Goal: Task Accomplishment & Management: Manage account settings

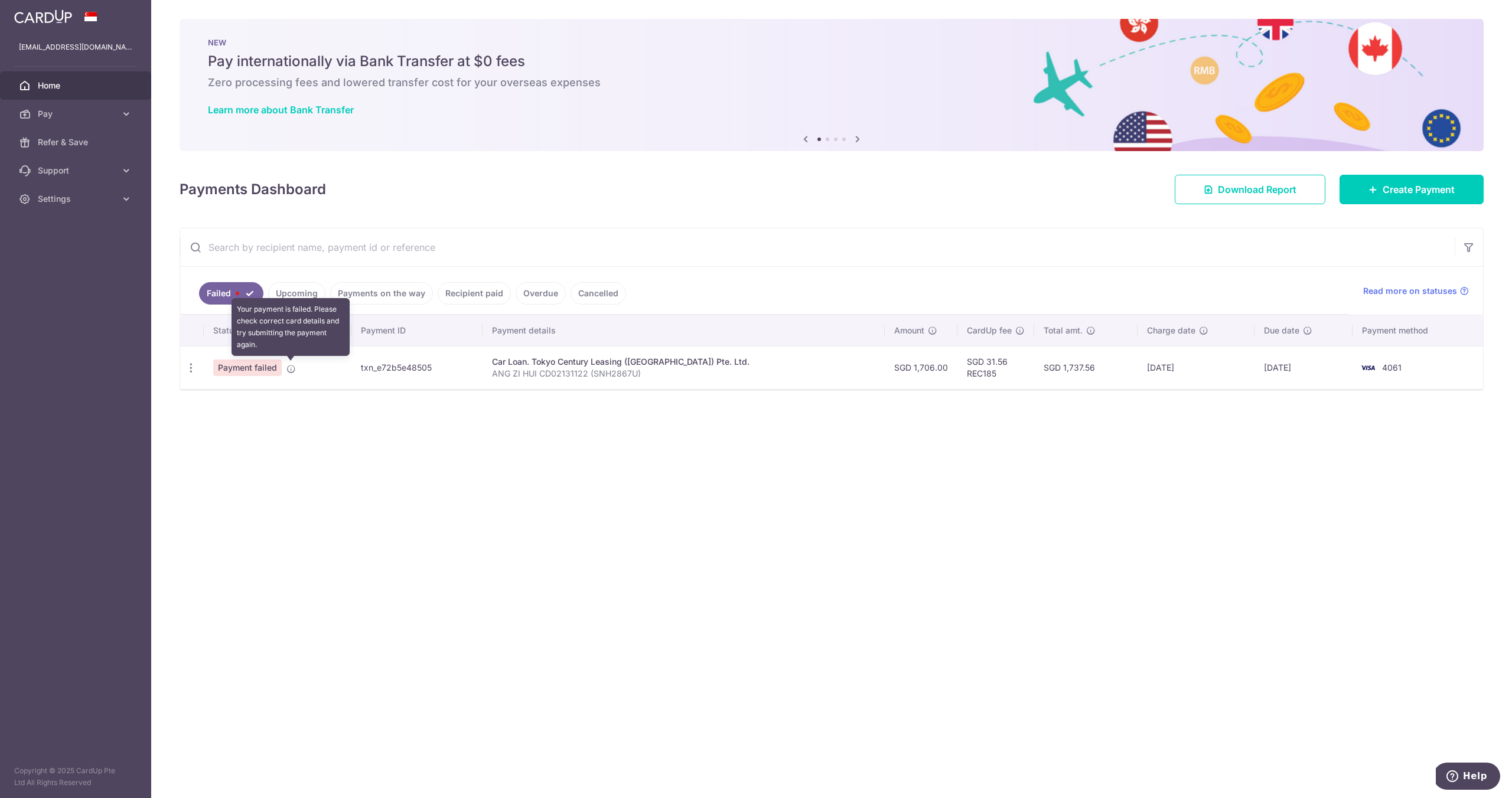
click at [287, 367] on icon at bounding box center [291, 369] width 9 height 9
click at [189, 370] on icon "button" at bounding box center [191, 369] width 13 height 13
click at [230, 406] on span "Update payment" at bounding box center [254, 400] width 81 height 14
radio input "true"
type input "1,706.00"
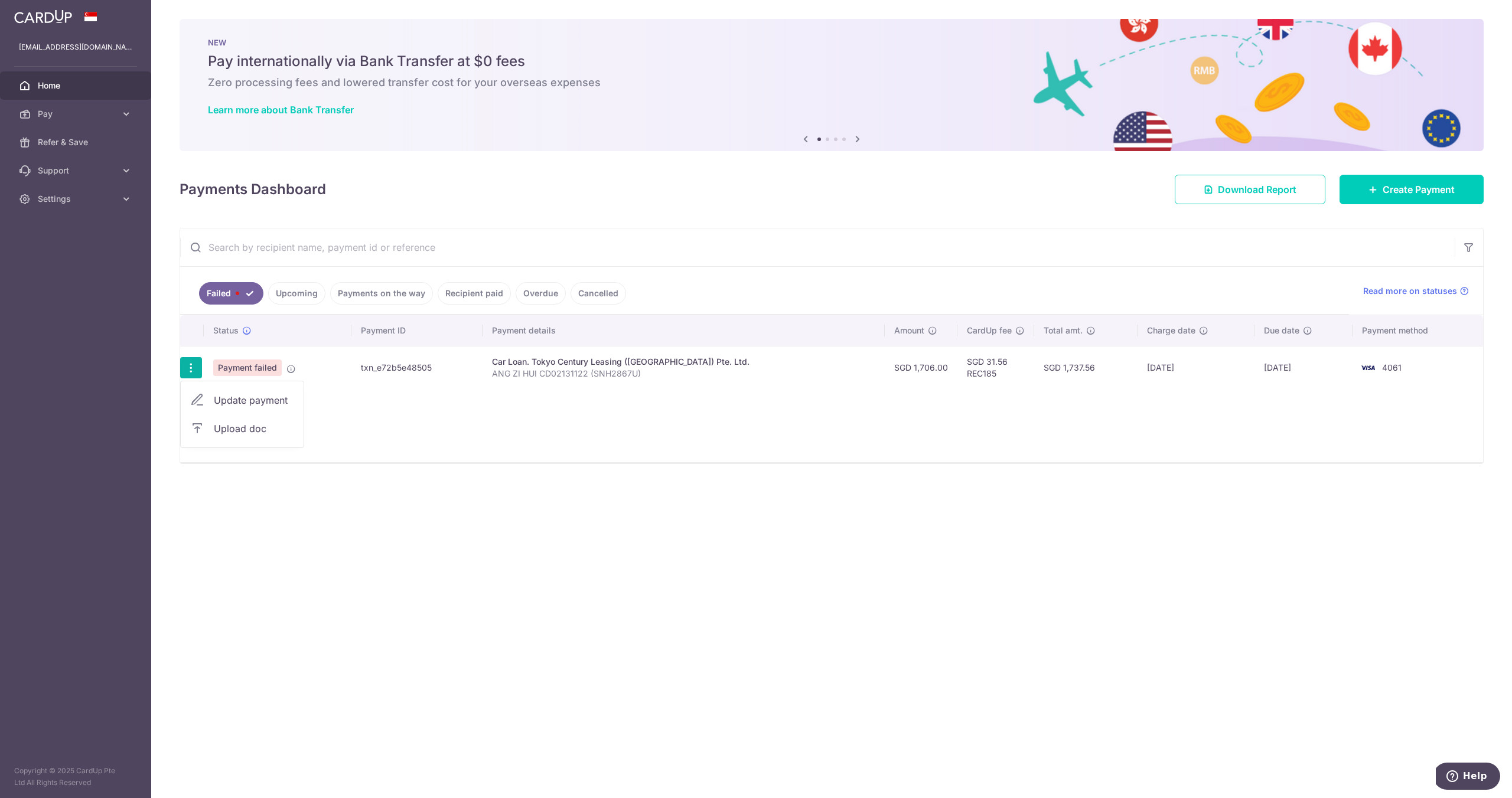
type input "ANG ZI HUI CD02131122 (SNH2867U)"
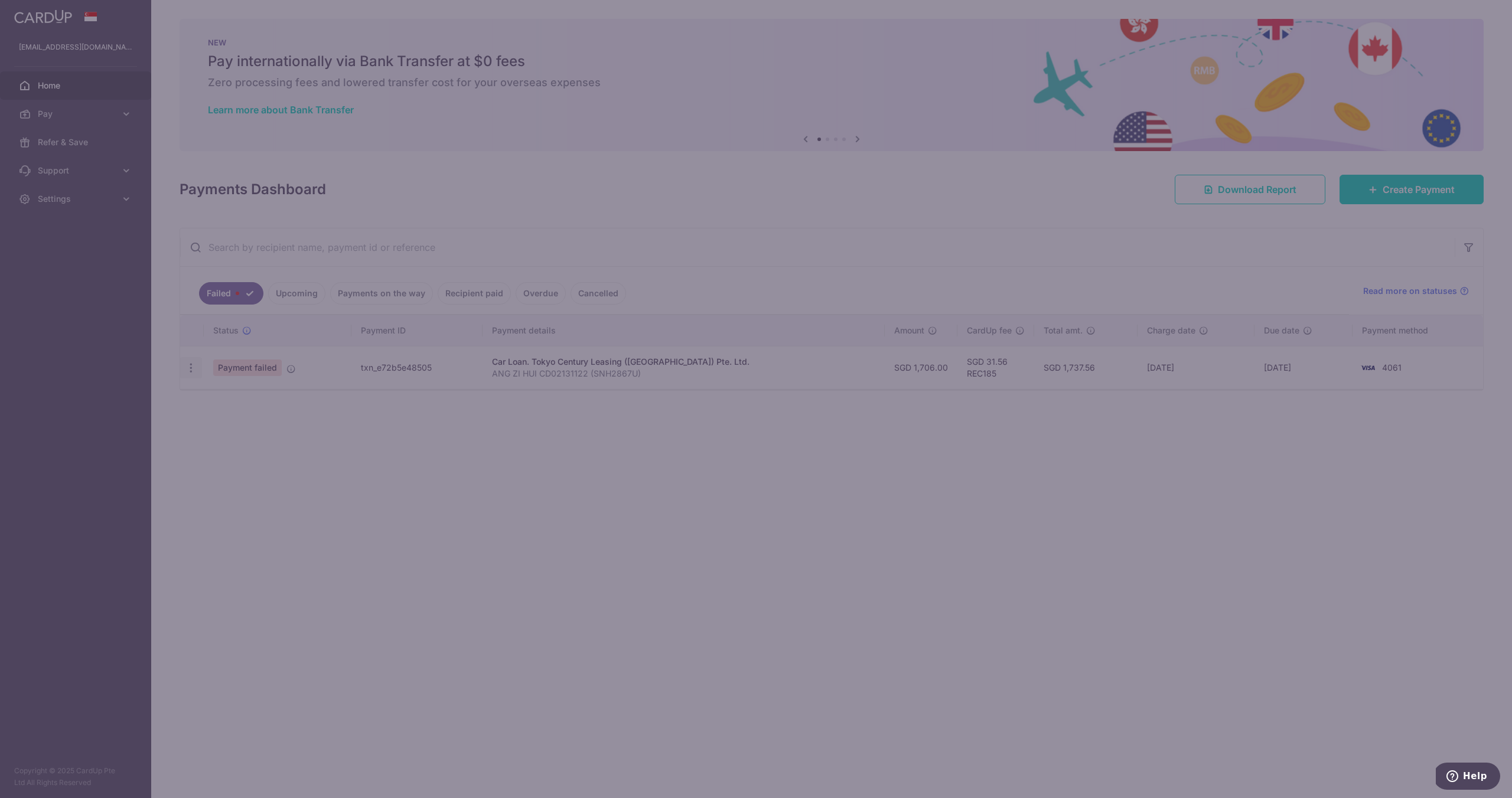
type input "REC185"
